Goal: Task Accomplishment & Management: Use online tool/utility

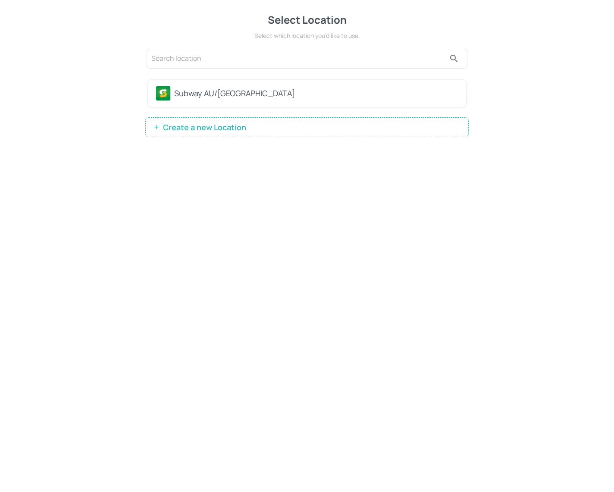
click at [257, 101] on div "Subway AU/NZ" at bounding box center [307, 93] width 318 height 27
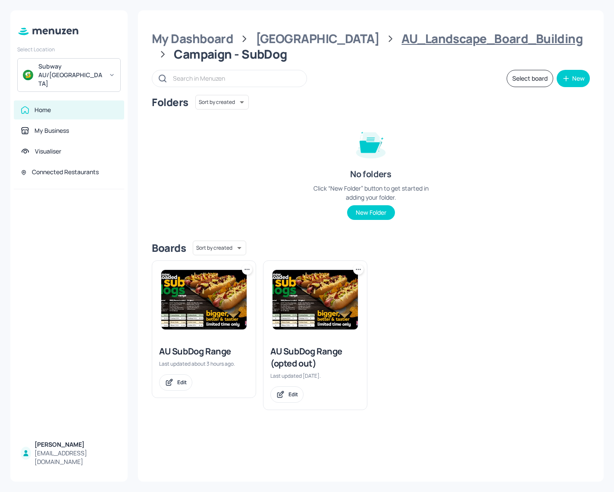
click at [402, 40] on div "AU_Landscape_Board_Building" at bounding box center [492, 39] width 181 height 16
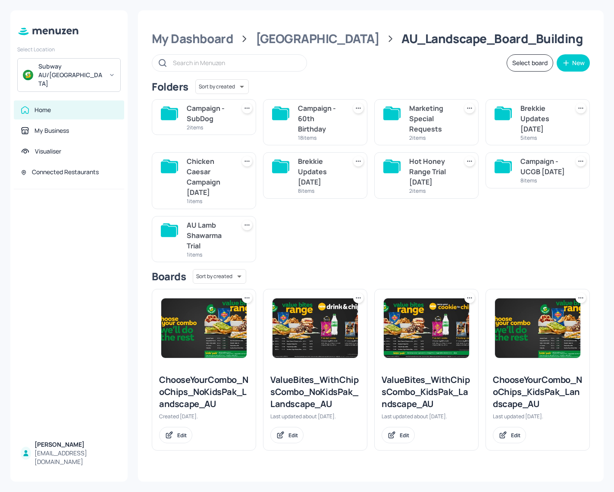
click at [317, 116] on div "Campaign - 60th Birthday" at bounding box center [320, 118] width 45 height 31
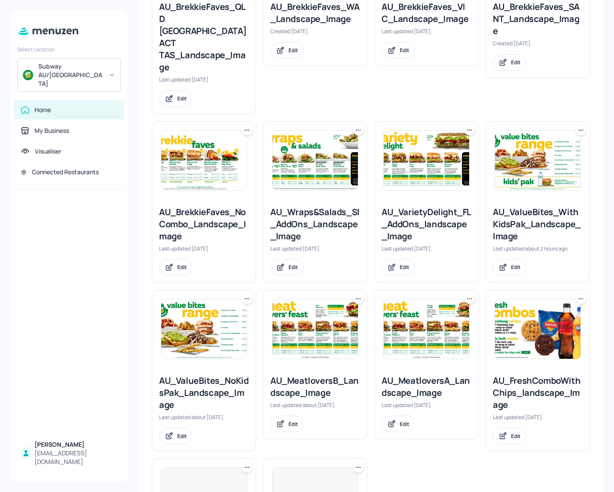
scroll to position [561, 0]
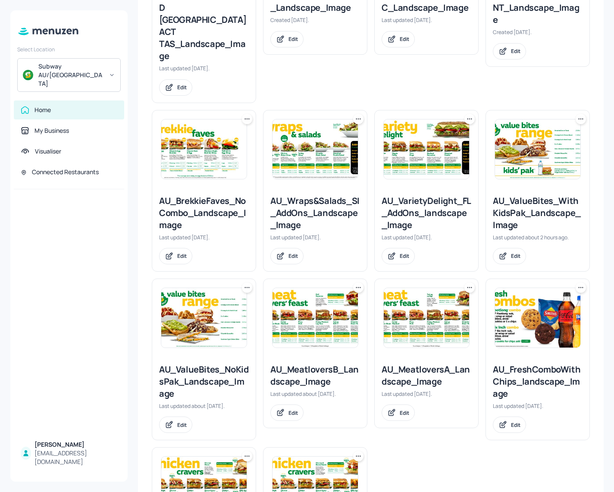
click at [521, 288] on img at bounding box center [537, 318] width 85 height 60
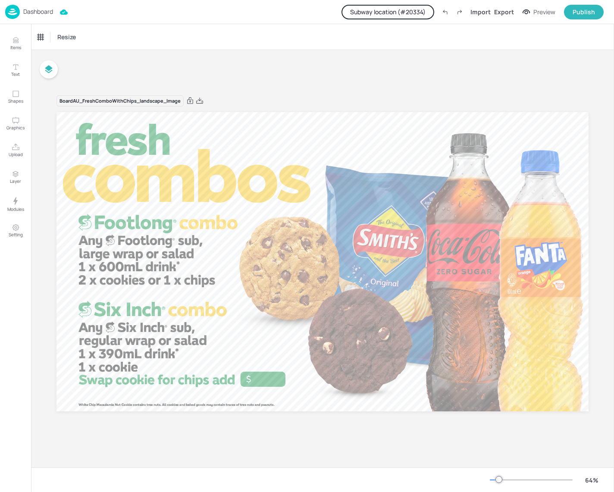
click at [388, 11] on button "Subway location (# 20334 )" at bounding box center [388, 12] width 93 height 15
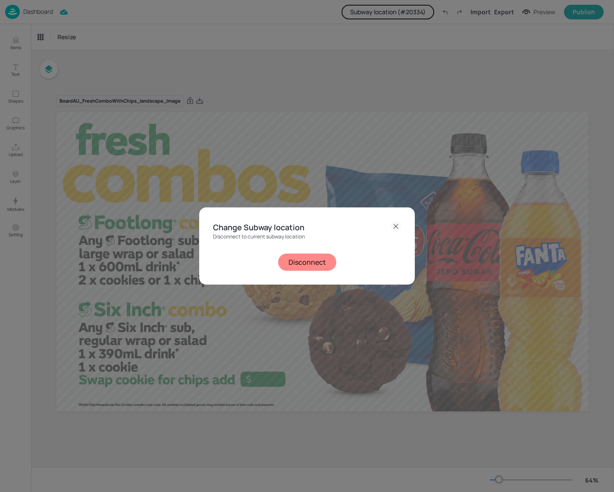
click at [304, 271] on div "Change Subway location Disconnect to current subway location Disconnect" at bounding box center [307, 245] width 216 height 77
click at [305, 264] on button "Disconnect" at bounding box center [307, 262] width 58 height 17
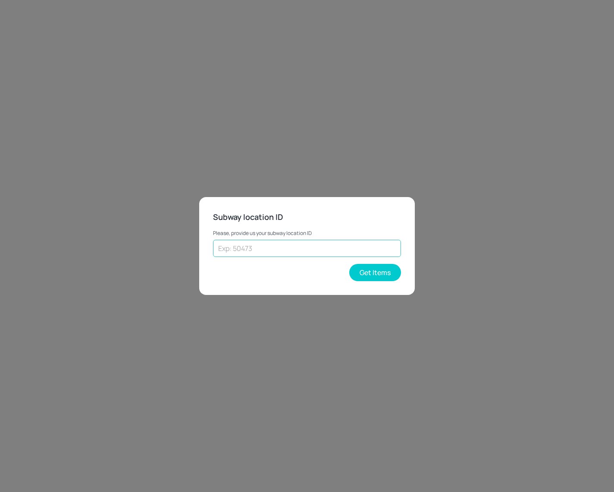
click at [304, 248] on input "text" at bounding box center [307, 248] width 188 height 17
type input "44127"
click at [374, 275] on button "Get Items" at bounding box center [375, 272] width 52 height 17
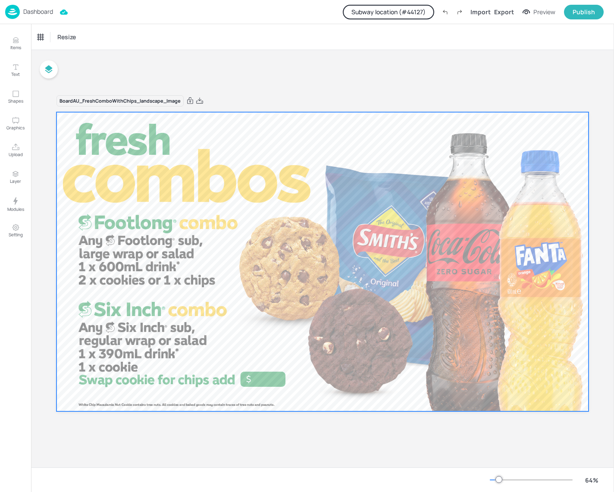
click at [267, 382] on div at bounding box center [322, 261] width 532 height 299
click at [266, 377] on div at bounding box center [322, 261] width 532 height 299
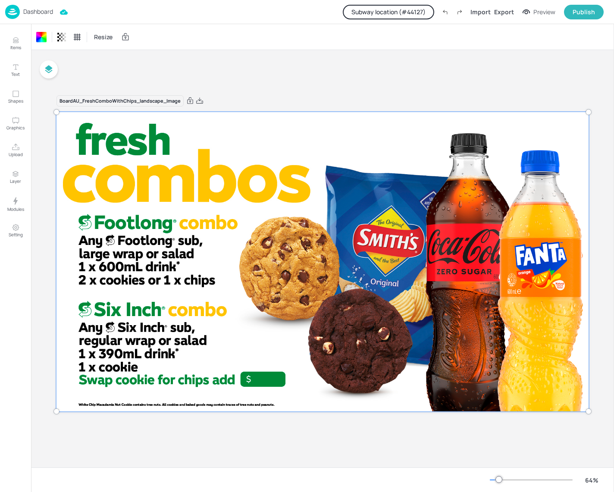
click at [266, 379] on div at bounding box center [322, 262] width 543 height 310
click at [26, 16] on div "Dashboard" at bounding box center [29, 12] width 48 height 14
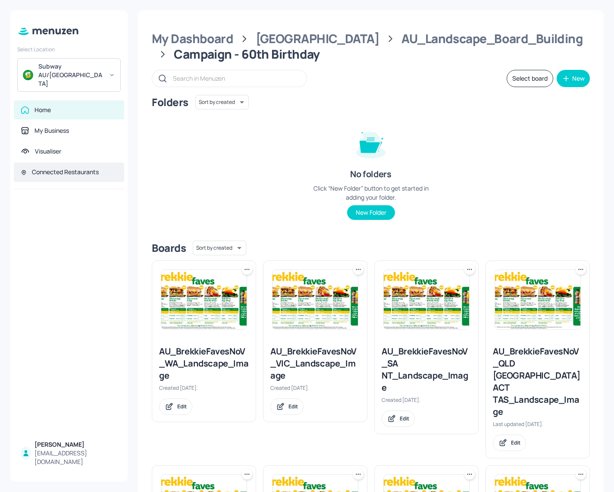
click at [59, 163] on div "Connected Restaurants" at bounding box center [69, 172] width 110 height 19
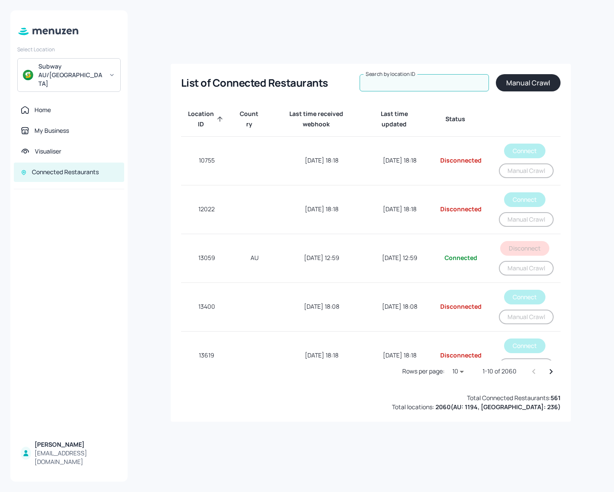
click at [406, 85] on input "Search by location ID" at bounding box center [424, 82] width 129 height 17
type input "44127"
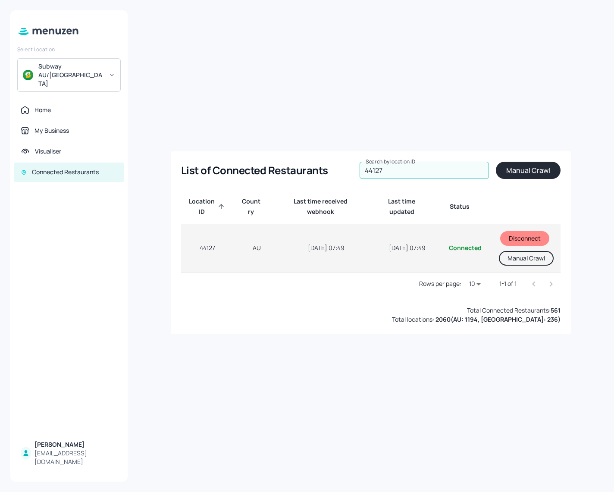
click at [513, 258] on button "Manual Crawl" at bounding box center [526, 258] width 55 height 15
click at [535, 265] on button "Manual Crawl" at bounding box center [526, 258] width 55 height 15
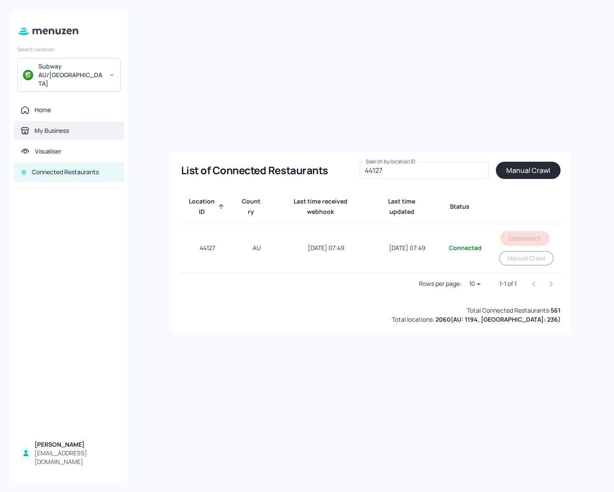
click at [48, 126] on div "My Business" at bounding box center [52, 130] width 35 height 9
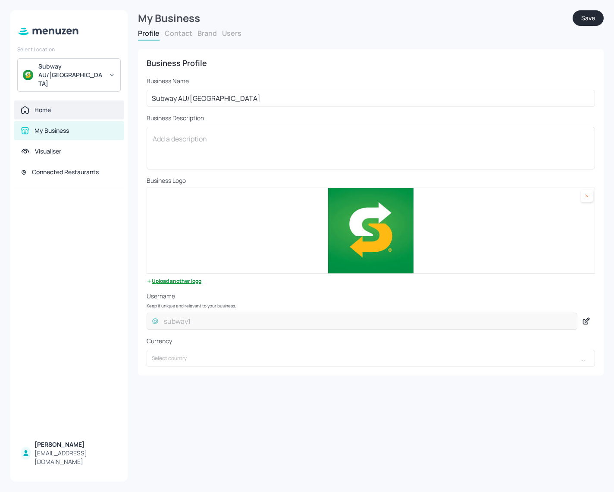
click at [49, 100] on div "Home" at bounding box center [69, 109] width 110 height 19
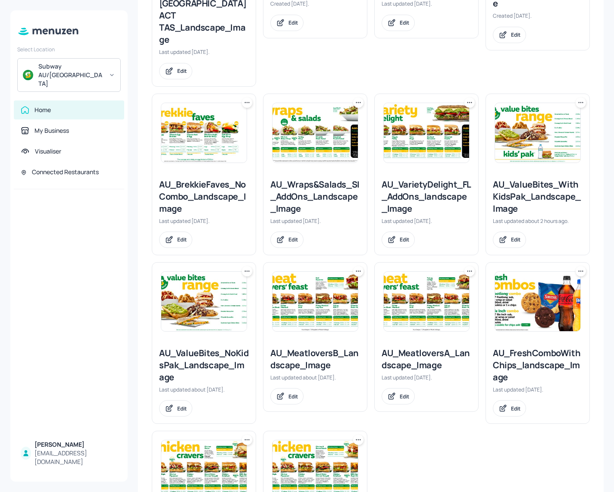
scroll to position [604, 0]
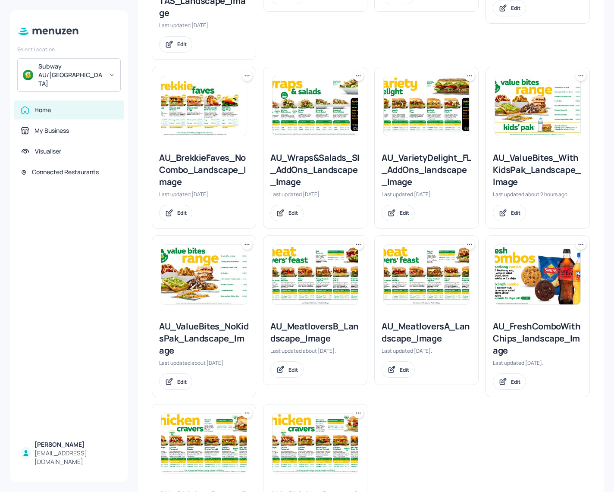
click at [540, 245] on img at bounding box center [537, 275] width 85 height 60
